Goal: Information Seeking & Learning: Understand process/instructions

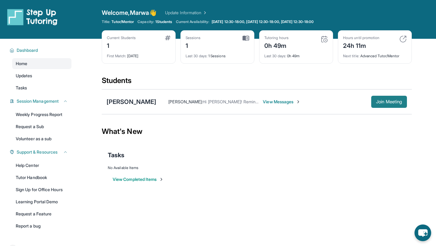
click at [394, 107] on button "Join Meeting" at bounding box center [389, 102] width 36 height 12
click at [123, 98] on div "[PERSON_NAME]" at bounding box center [132, 101] width 50 height 8
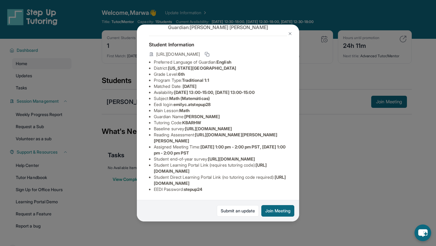
scroll to position [59, 0]
drag, startPoint x: 222, startPoint y: 66, endPoint x: 176, endPoint y: 65, distance: 45.4
click at [176, 101] on li "Eedi login : emilyc.atstepup28" at bounding box center [220, 104] width 133 height 6
copy span "emilyc.atstepup28"
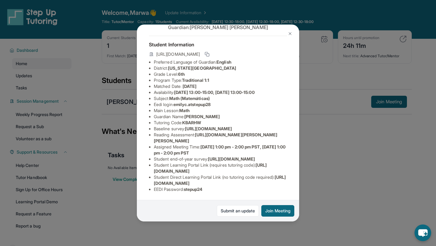
click at [205, 186] on li "Student Direct Learning Portal Link (no tutoring code required) : https://stude…" at bounding box center [220, 180] width 133 height 12
drag, startPoint x: 209, startPoint y: 191, endPoint x: 187, endPoint y: 190, distance: 22.1
click at [187, 190] on li "EEDI Password : stepup24" at bounding box center [220, 189] width 133 height 6
copy span "stepup24"
click at [208, 183] on span "https://student-portal.stepuptutoring.org/student/KBARHW" at bounding box center [220, 179] width 132 height 11
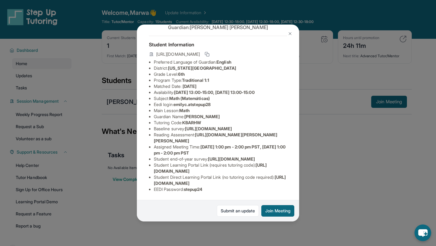
scroll to position [57, 0]
drag, startPoint x: 214, startPoint y: 69, endPoint x: 176, endPoint y: 68, distance: 38.4
click at [176, 102] on span "emilyc.atstepup28" at bounding box center [191, 104] width 37 height 5
copy span "emilyc.atstepup28"
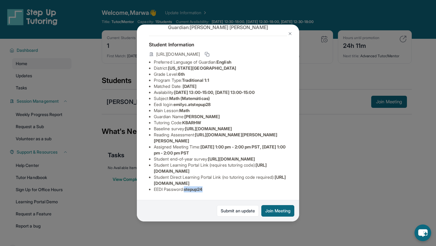
drag, startPoint x: 209, startPoint y: 190, endPoint x: 187, endPoint y: 190, distance: 21.8
click at [187, 190] on li "EEDI Password : stepup24" at bounding box center [220, 189] width 133 height 6
copy span "stepup24"
click at [391, 58] on div "Emily Canuto Cruz Guardian: Melanie Cruz-Solano Student Information https://stu…" at bounding box center [218, 123] width 436 height 246
